Goal: Find specific page/section: Find specific page/section

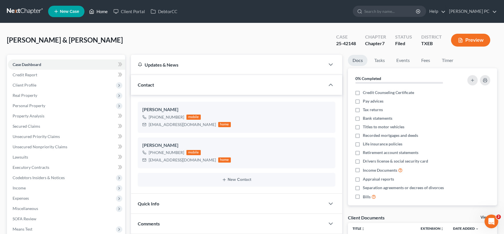
click at [101, 12] on link "Home" at bounding box center [98, 11] width 24 height 10
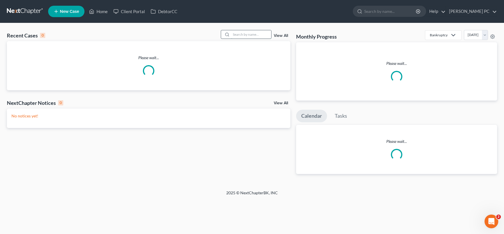
click at [240, 33] on input "search" at bounding box center [251, 34] width 40 height 8
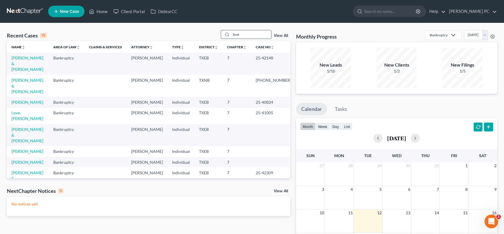
type input "love"
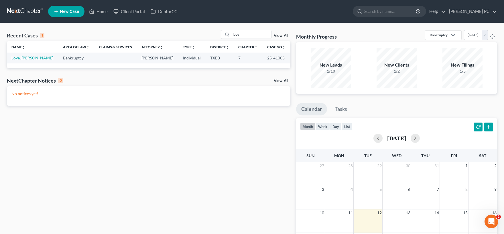
click at [25, 59] on link "Love, Michel" at bounding box center [32, 58] width 42 height 5
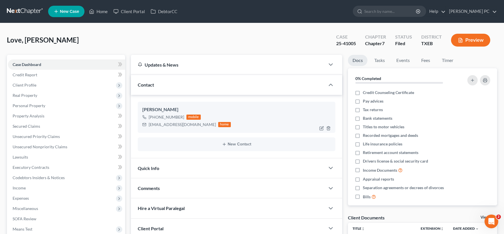
scroll to position [31, 0]
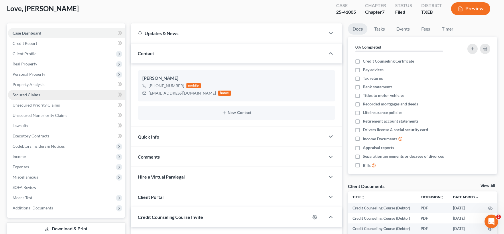
click at [32, 96] on span "Secured Claims" at bounding box center [26, 94] width 27 height 5
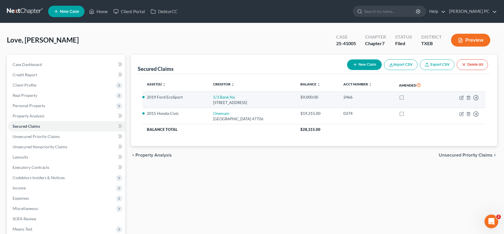
click at [197, 103] on td "2019 Ford EcoSport" at bounding box center [175, 100] width 66 height 16
click at [176, 98] on li "2019 Ford EcoSport" at bounding box center [175, 97] width 57 height 6
click at [234, 100] on div "38 Fountain Sq Plz, Cincinnati, OH 45263" at bounding box center [252, 102] width 78 height 5
click at [260, 96] on td "5/3 Bank Na 38 Fountain Sq Plz, Cincinnati, OH 45263" at bounding box center [252, 100] width 88 height 16
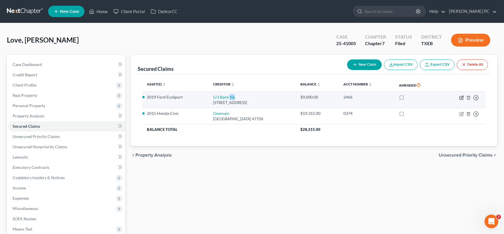
click at [461, 98] on icon "button" at bounding box center [461, 97] width 3 height 3
select select "36"
select select "4"
select select "3"
select select "0"
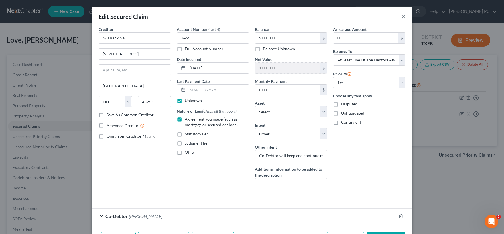
click at [402, 18] on button "×" at bounding box center [403, 16] width 4 height 7
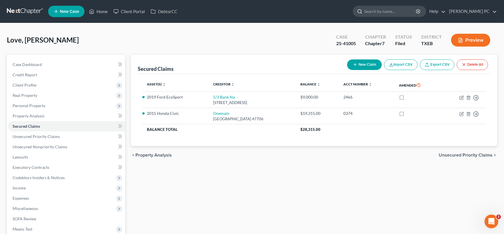
click at [370, 9] on input "search" at bounding box center [390, 11] width 52 height 11
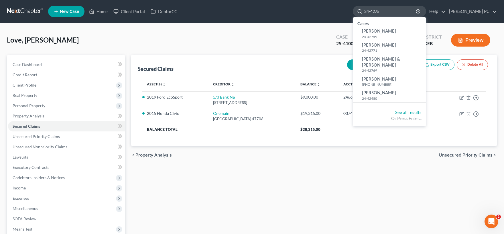
type input "24-42759"
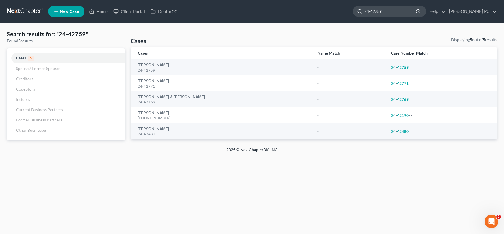
drag, startPoint x: 398, startPoint y: 12, endPoint x: 332, endPoint y: 11, distance: 65.8
click at [364, 11] on input "24-42759" at bounding box center [390, 11] width 52 height 11
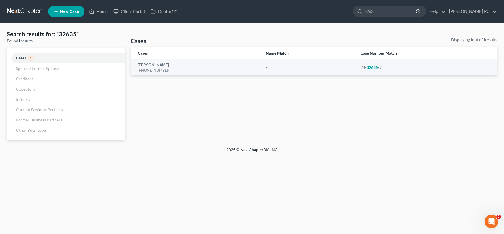
type input "32635"
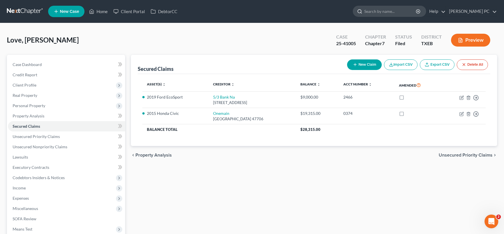
click at [369, 10] on input "search" at bounding box center [390, 11] width 52 height 11
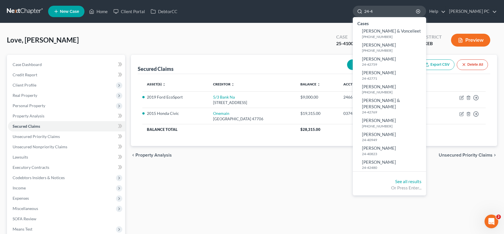
type input "24-42"
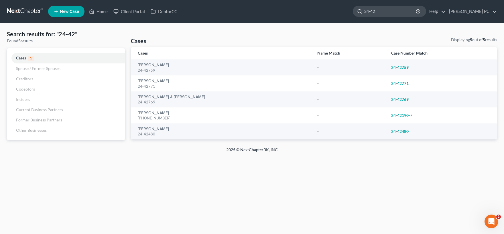
drag, startPoint x: 371, startPoint y: 12, endPoint x: 382, endPoint y: 11, distance: 10.7
click at [382, 11] on input "24-42" at bounding box center [390, 11] width 52 height 11
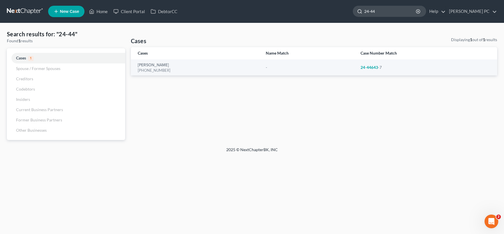
click at [386, 12] on input "24-44" at bounding box center [390, 11] width 52 height 11
drag, startPoint x: 371, startPoint y: 12, endPoint x: 380, endPoint y: 12, distance: 8.9
click at [380, 12] on input "24-33" at bounding box center [390, 11] width 52 height 11
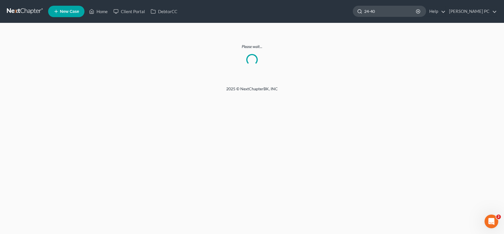
type input "24-40"
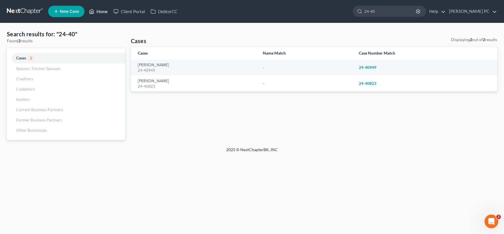
click at [99, 12] on link "Home" at bounding box center [98, 11] width 24 height 10
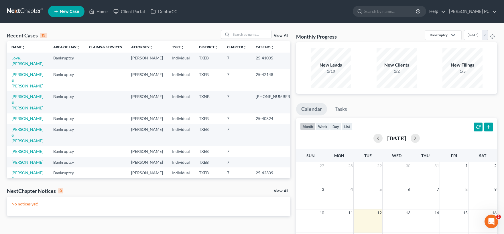
click at [284, 36] on link "View All" at bounding box center [281, 36] width 14 height 4
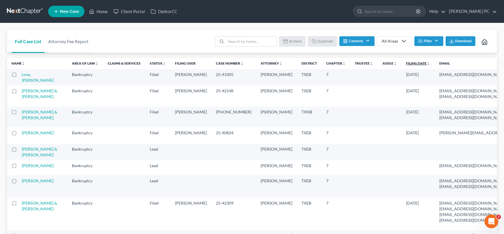
click at [426, 65] on icon "unfold_more" at bounding box center [427, 63] width 3 height 3
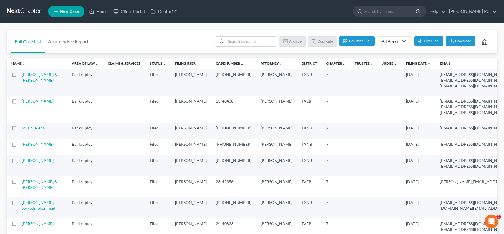
click at [216, 64] on link "Case Number unfold_more expand_more expand_less" at bounding box center [230, 63] width 28 height 4
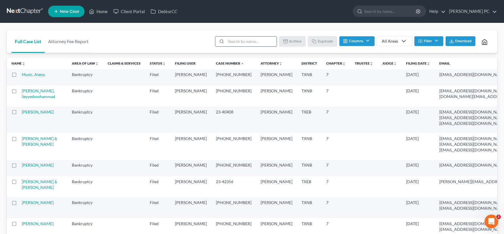
click at [247, 42] on input "search" at bounding box center [251, 42] width 51 height 10
type input "evans"
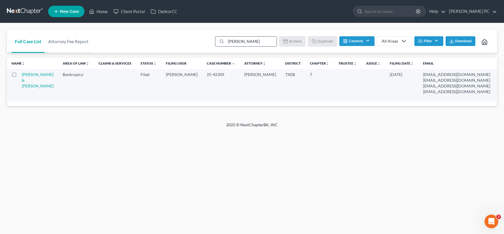
drag, startPoint x: 235, startPoint y: 41, endPoint x: 204, endPoint y: 41, distance: 30.9
click at [226, 41] on input "evans" at bounding box center [251, 42] width 51 height 10
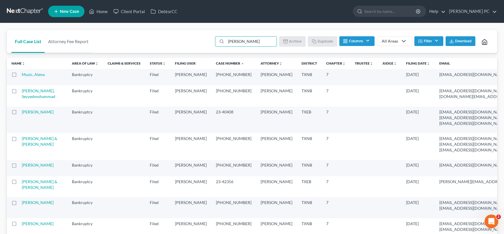
type input "mosley"
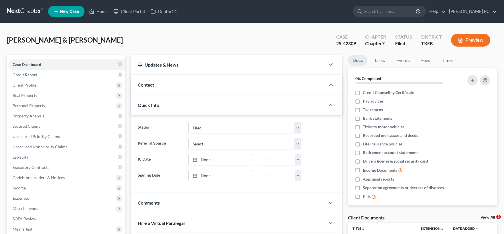
select select "6"
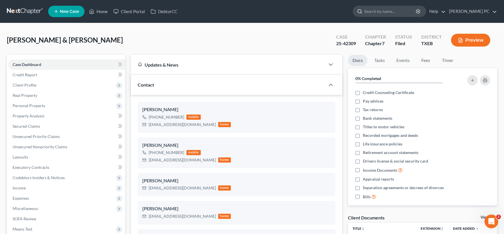
click at [386, 13] on input "search" at bounding box center [390, 11] width 52 height 11
click at [384, 11] on input "search" at bounding box center [390, 11] width 52 height 11
click at [98, 12] on link "Home" at bounding box center [98, 11] width 24 height 10
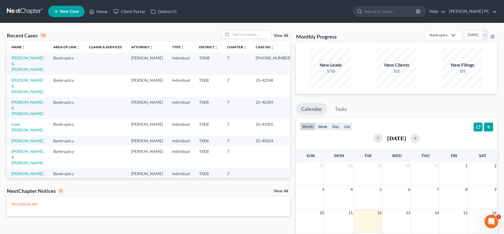
click at [279, 36] on link "View All" at bounding box center [281, 36] width 14 height 4
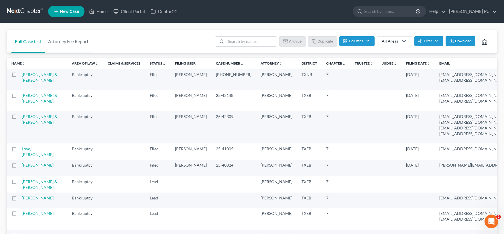
click at [426, 65] on icon "unfold_more" at bounding box center [427, 63] width 3 height 3
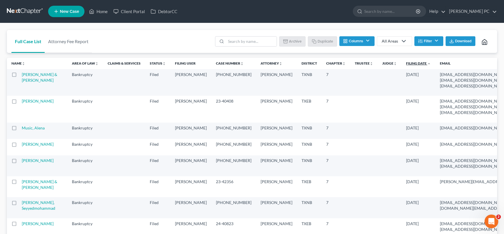
click at [406, 62] on link "Filing Date unfold_more expand_more expand_less" at bounding box center [418, 63] width 25 height 4
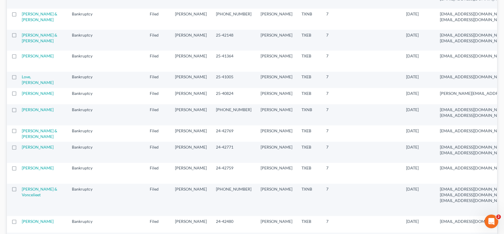
scroll to position [94, 0]
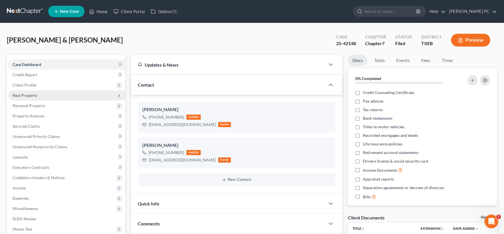
click at [35, 97] on span "Real Property" at bounding box center [25, 95] width 25 height 5
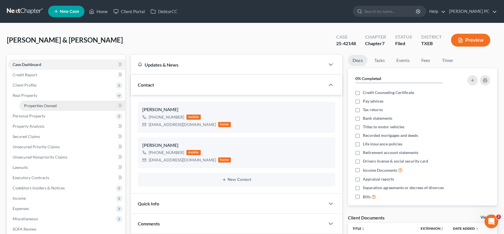
click at [44, 106] on span "Properties Owned" at bounding box center [40, 105] width 33 height 5
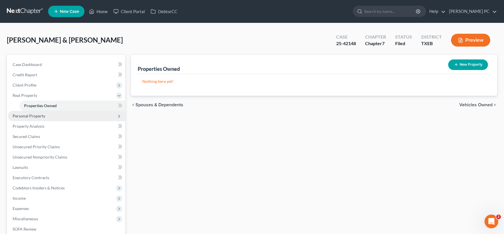
click at [32, 116] on span "Personal Property" at bounding box center [29, 116] width 33 height 5
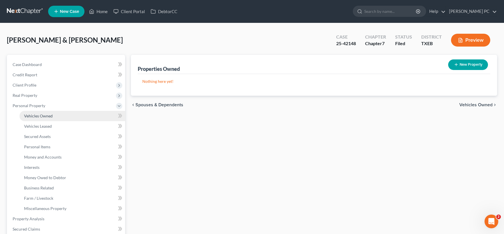
click at [39, 117] on span "Vehicles Owned" at bounding box center [38, 116] width 29 height 5
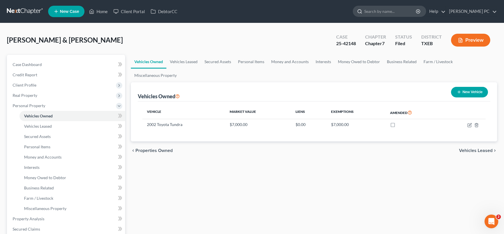
click at [385, 12] on input "search" at bounding box center [390, 11] width 52 height 11
type input "[PERSON_NAME]"
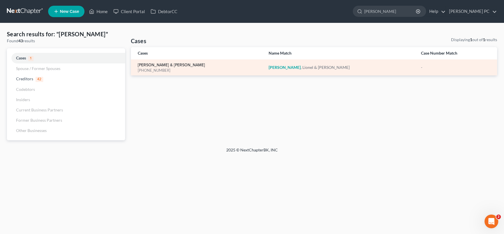
click at [155, 65] on link "[PERSON_NAME] & [PERSON_NAME]" at bounding box center [171, 65] width 67 height 4
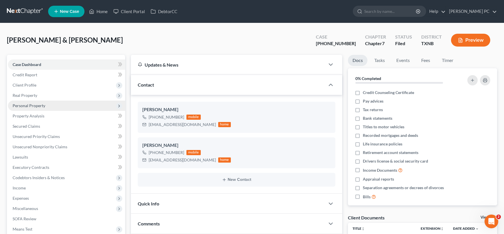
click at [39, 106] on span "Personal Property" at bounding box center [29, 105] width 33 height 5
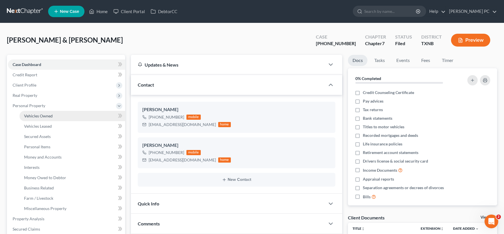
click at [49, 117] on span "Vehicles Owned" at bounding box center [38, 116] width 29 height 5
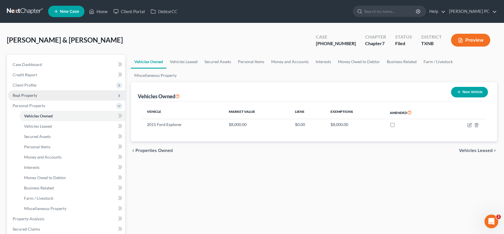
click at [34, 96] on span "Real Property" at bounding box center [25, 95] width 25 height 5
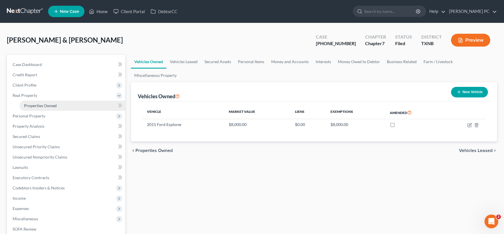
click at [49, 104] on span "Properties Owned" at bounding box center [40, 105] width 33 height 5
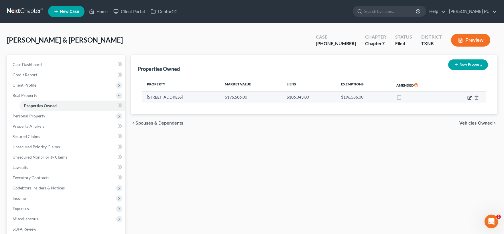
click at [468, 98] on icon "button" at bounding box center [469, 98] width 5 height 5
select select "45"
select select "2"
select select "1"
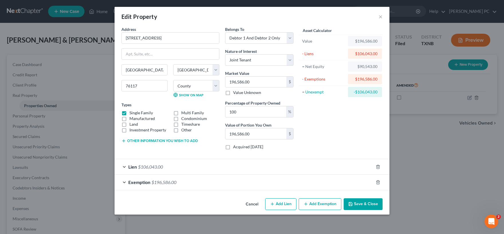
click at [169, 168] on div "Lien $106,043.00" at bounding box center [243, 166] width 259 height 15
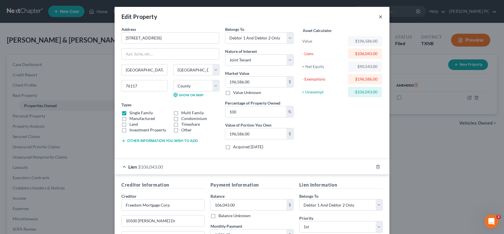
click at [381, 16] on button "×" at bounding box center [380, 16] width 4 height 7
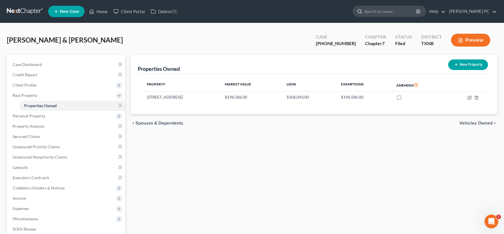
click at [385, 12] on input "search" at bounding box center [390, 11] width 52 height 11
type input "leelee"
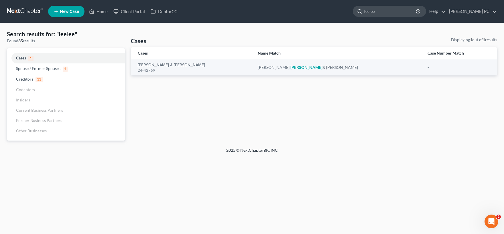
drag, startPoint x: 385, startPoint y: 8, endPoint x: 349, endPoint y: 8, distance: 35.5
click at [364, 8] on input "leelee" at bounding box center [390, 11] width 52 height 11
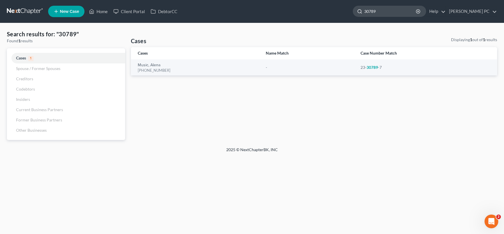
drag, startPoint x: 383, startPoint y: 9, endPoint x: 339, endPoint y: 10, distance: 44.4
click at [364, 10] on input "30789" at bounding box center [390, 11] width 52 height 11
type input "42148"
